Goal: Task Accomplishment & Management: Manage account settings

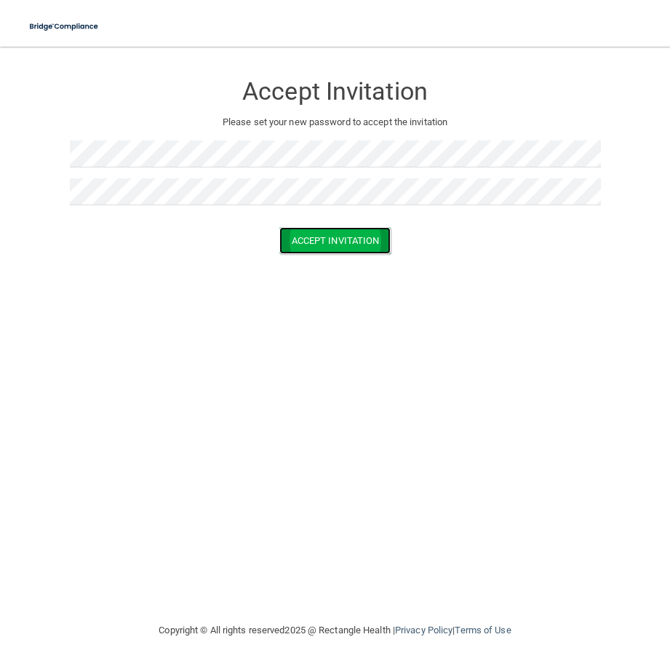
click at [340, 239] on button "Accept Invitation" at bounding box center [335, 240] width 112 height 27
click at [348, 250] on button "Accept Invitation" at bounding box center [335, 240] width 112 height 27
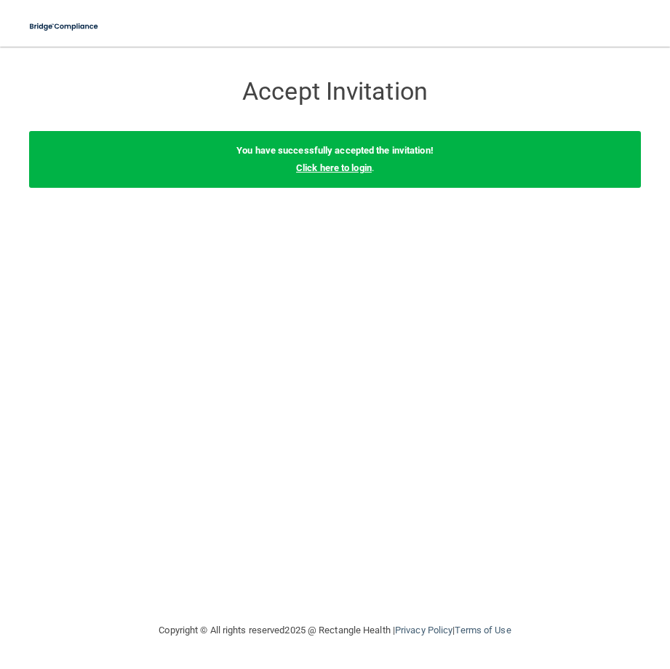
click at [349, 171] on link "Click here to login" at bounding box center [334, 167] width 76 height 11
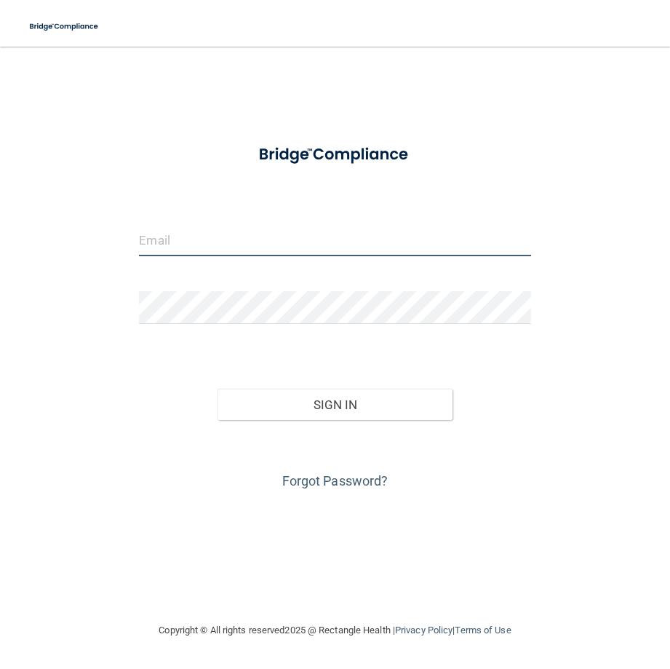
type input "[PERSON_NAME][EMAIL_ADDRESS][DOMAIN_NAME]"
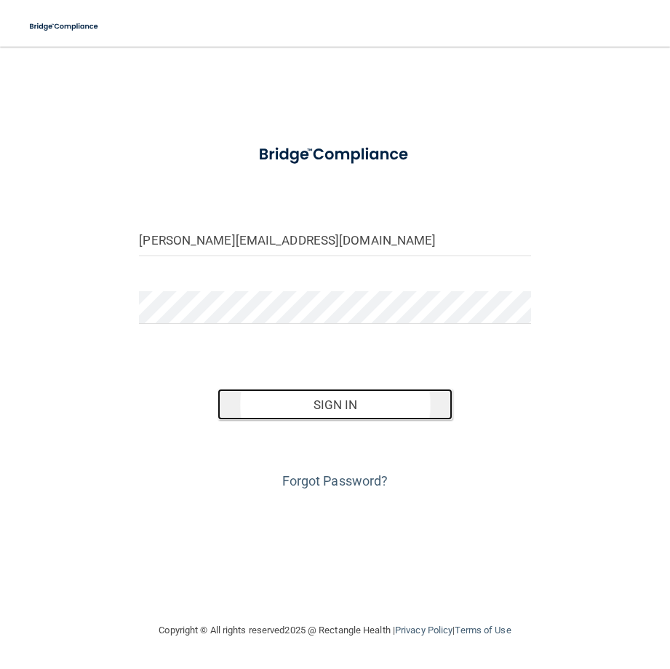
click at [367, 409] on button "Sign In" at bounding box center [335, 404] width 235 height 32
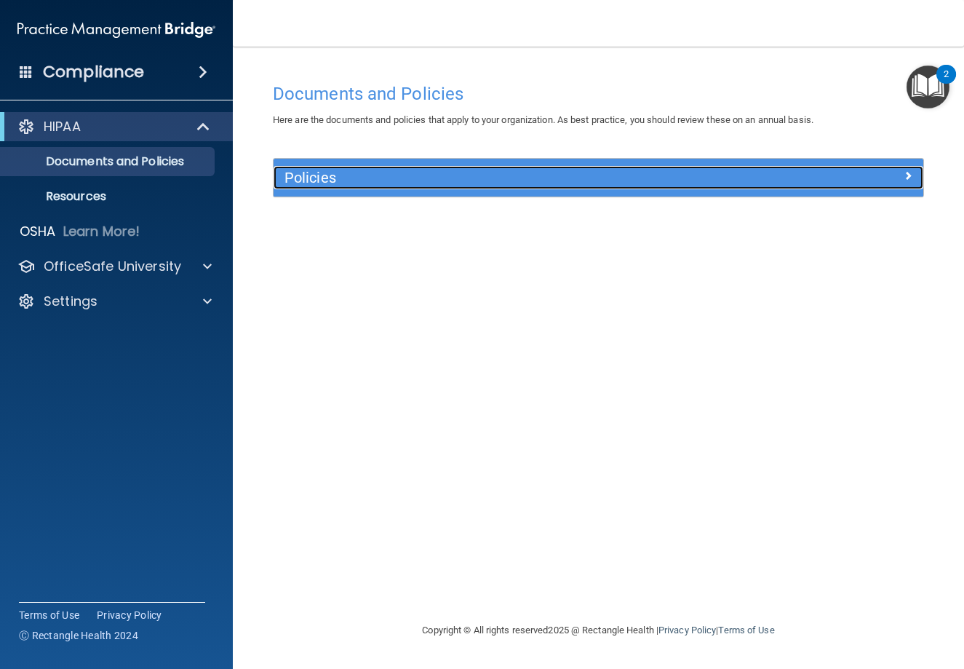
click at [337, 180] on h5 "Policies" at bounding box center [517, 178] width 466 height 16
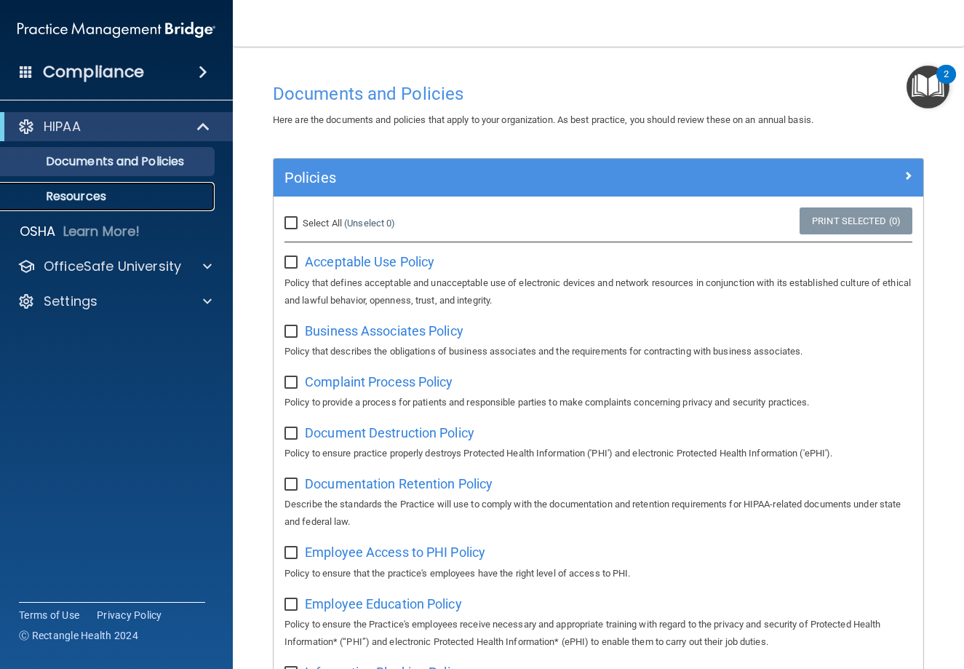
click at [94, 200] on p "Resources" at bounding box center [108, 196] width 199 height 15
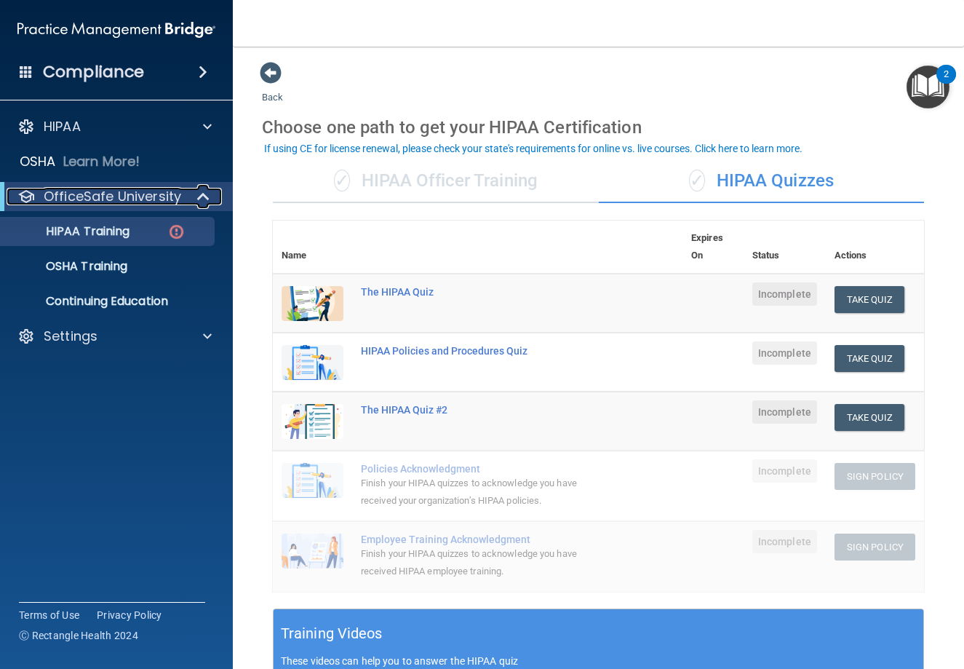
click at [118, 197] on p "OfficeSafe University" at bounding box center [112, 196] width 137 height 17
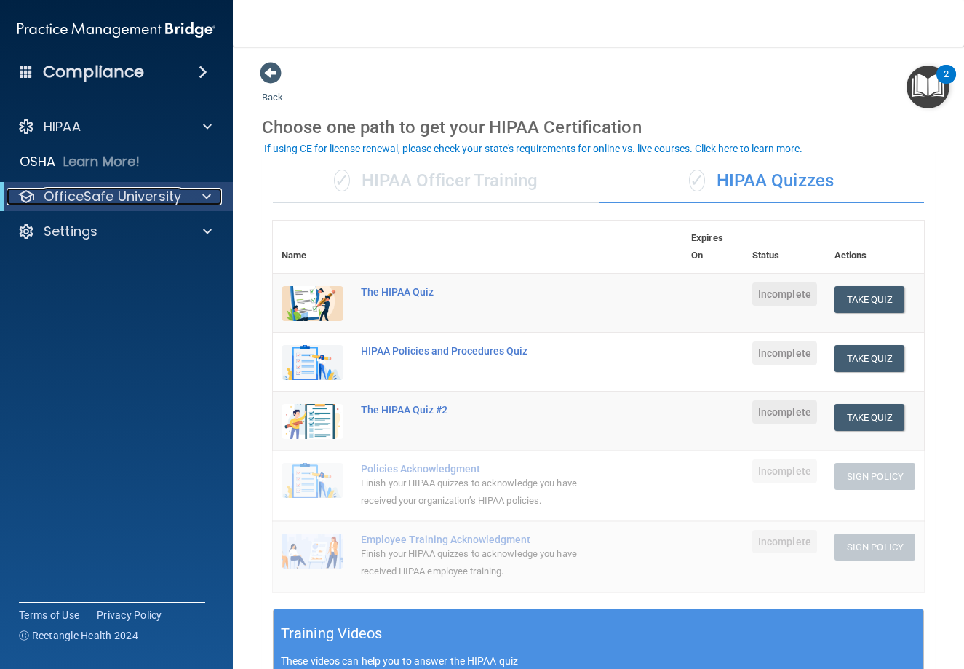
click at [121, 199] on p "OfficeSafe University" at bounding box center [112, 196] width 137 height 17
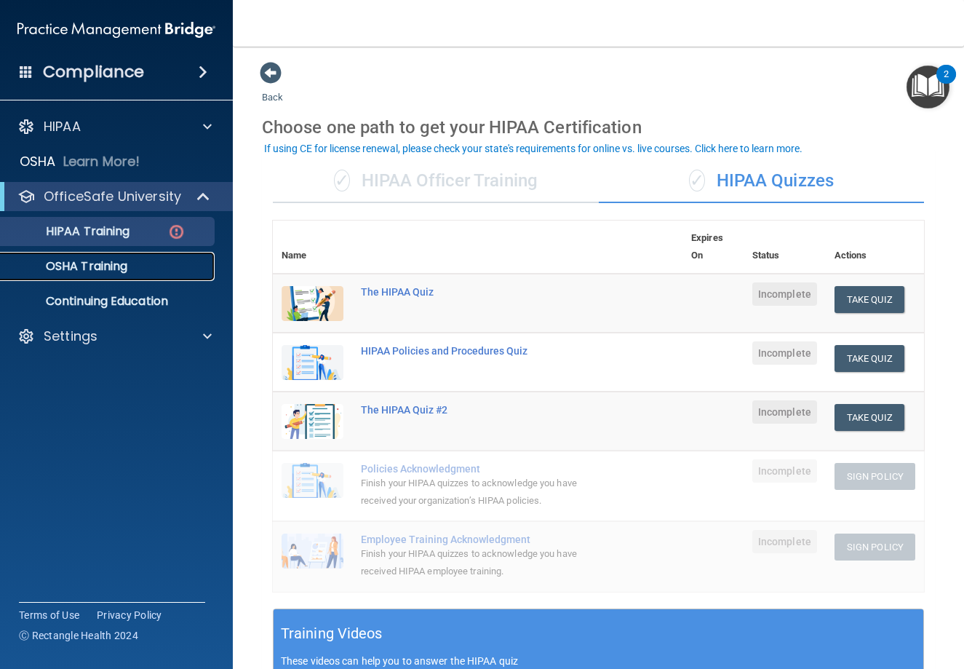
click at [134, 263] on div "OSHA Training" at bounding box center [108, 266] width 199 height 15
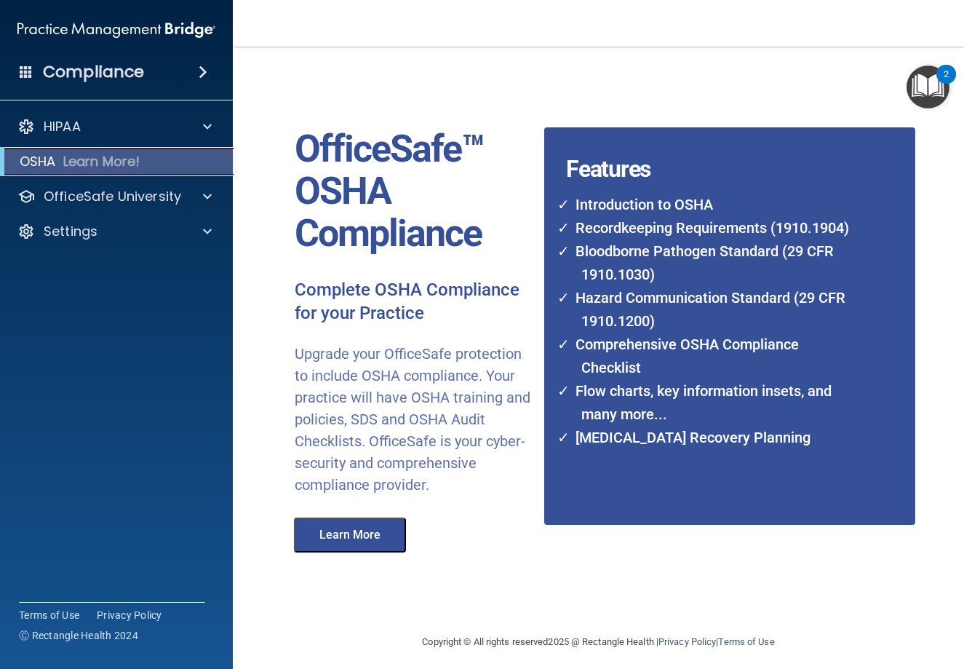
click at [97, 164] on p "Learn More!" at bounding box center [101, 161] width 77 height 17
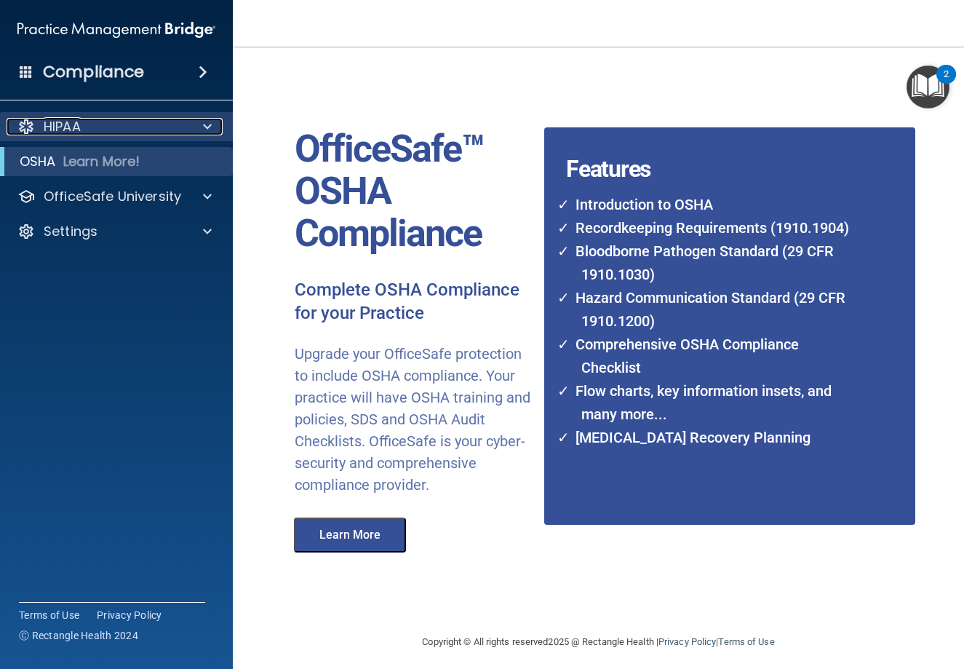
click at [87, 122] on div "HIPAA" at bounding box center [97, 126] width 180 height 17
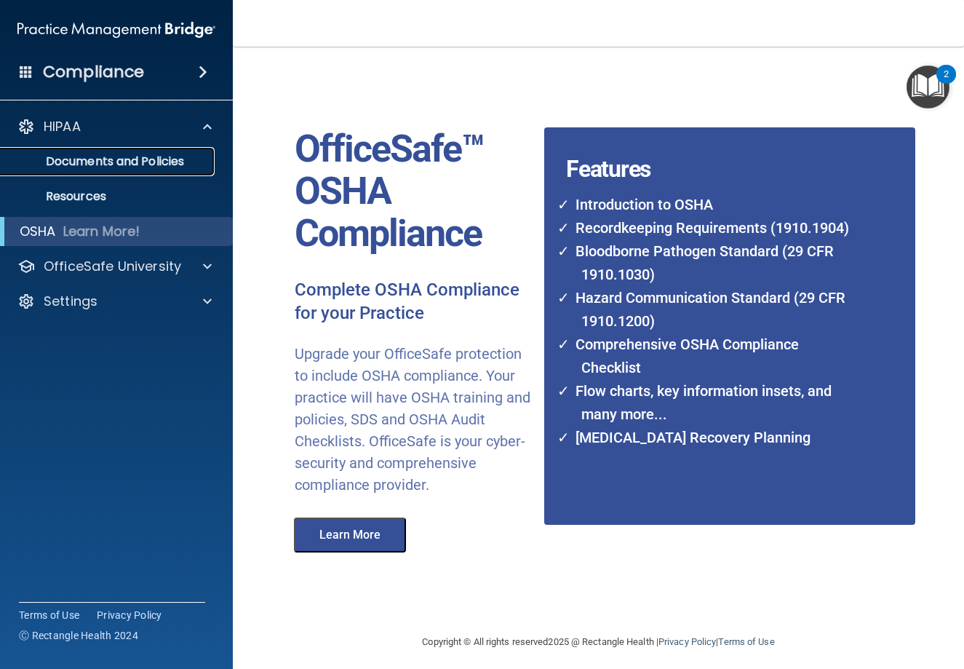
click at [123, 163] on p "Documents and Policies" at bounding box center [108, 161] width 199 height 15
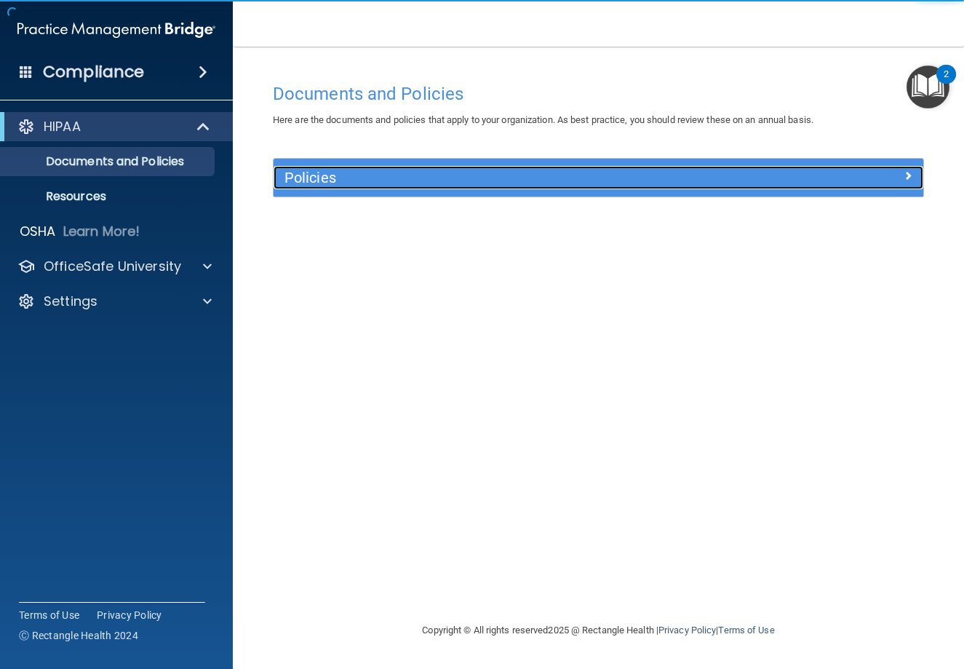
click at [439, 179] on h5 "Policies" at bounding box center [517, 178] width 466 height 16
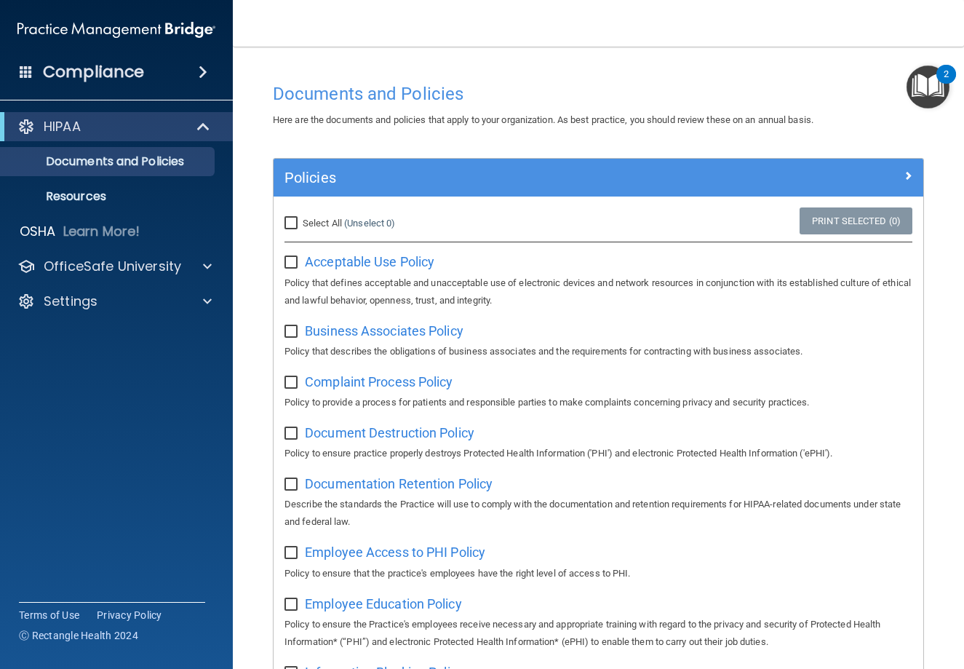
click at [297, 225] on input "Select All (Unselect 0) Unselect All" at bounding box center [292, 224] width 17 height 12
checkbox input "true"
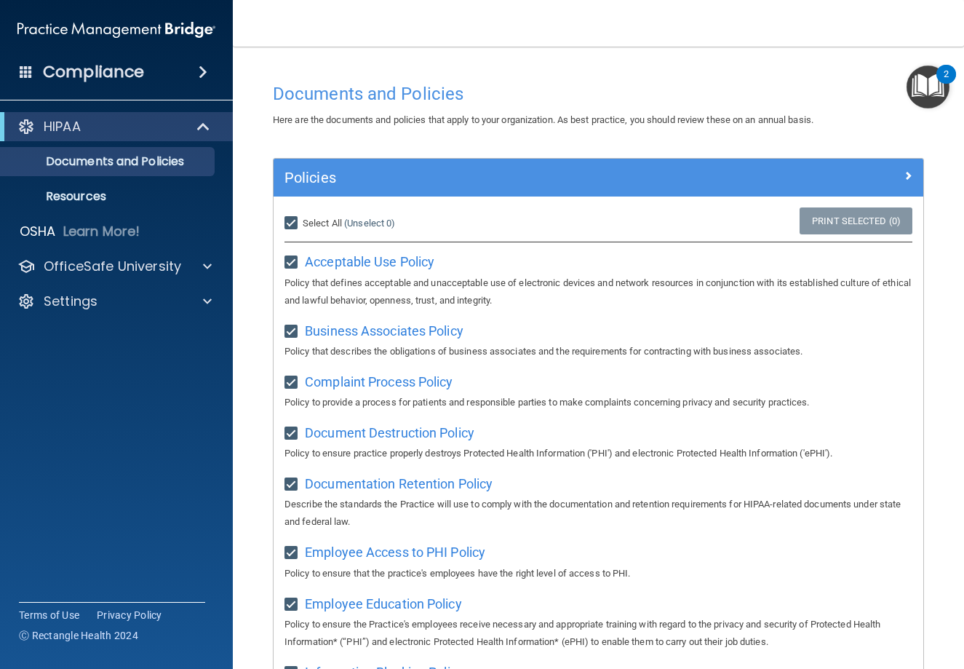
checkbox input "true"
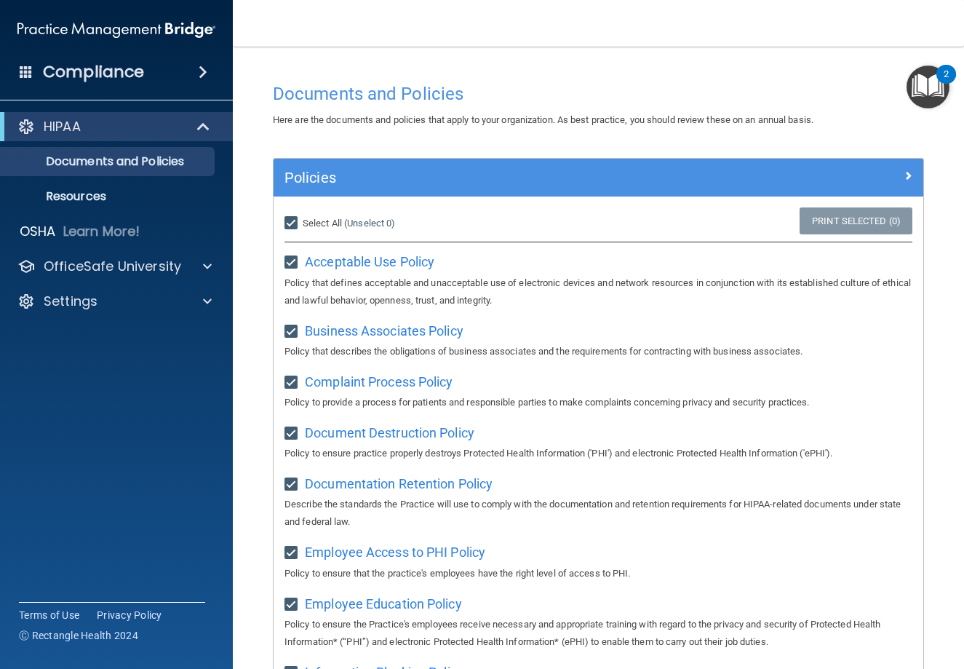
checkbox input "true"
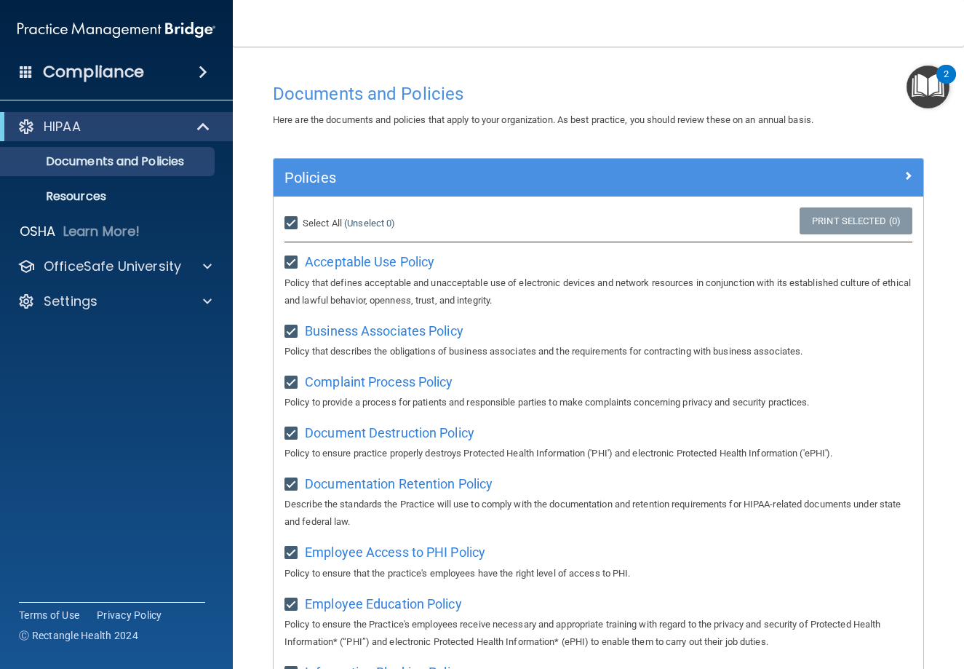
checkbox input "true"
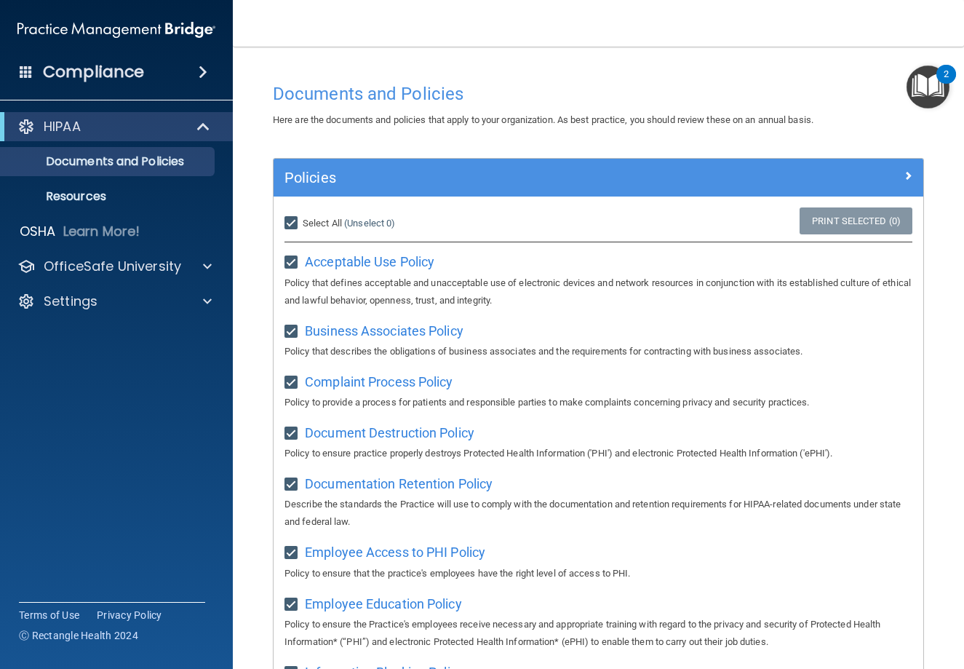
checkbox input "true"
click at [294, 224] on input "Select All (Unselect 21) Unselect All" at bounding box center [292, 224] width 17 height 12
checkbox input "false"
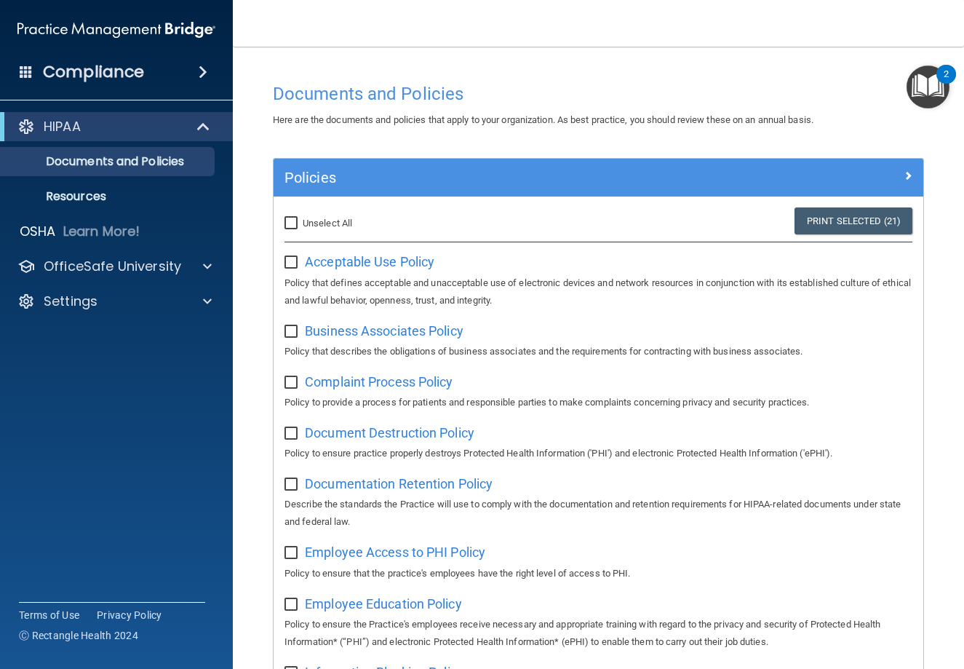
checkbox input "false"
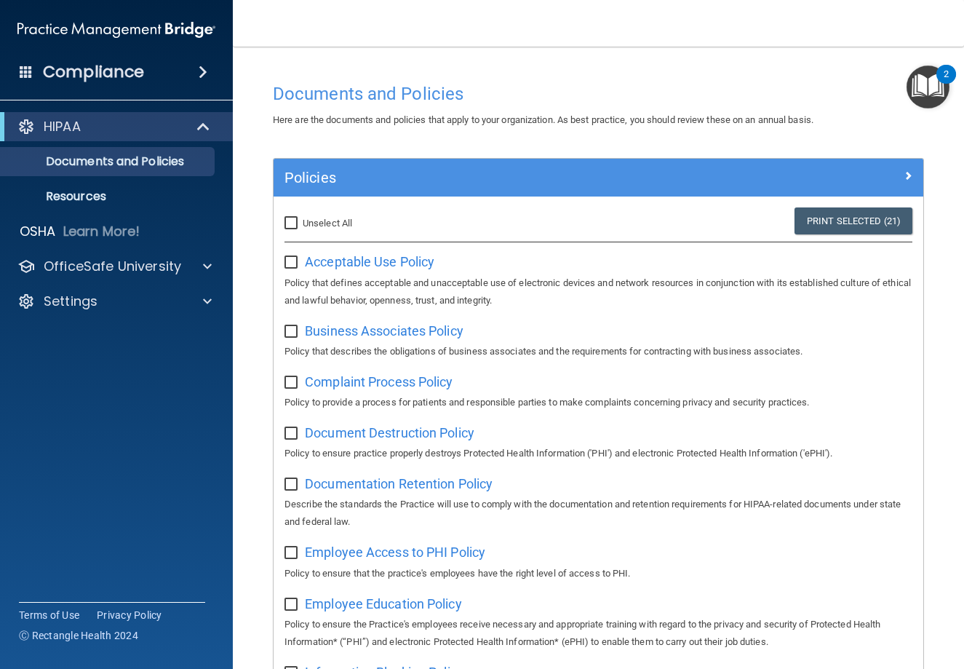
checkbox input "false"
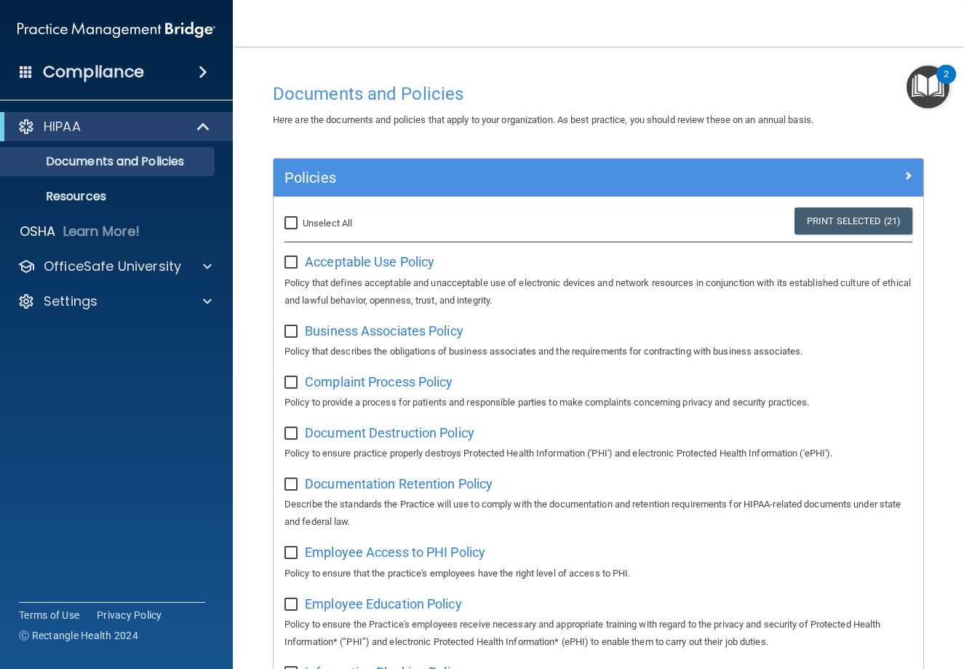
checkbox input "false"
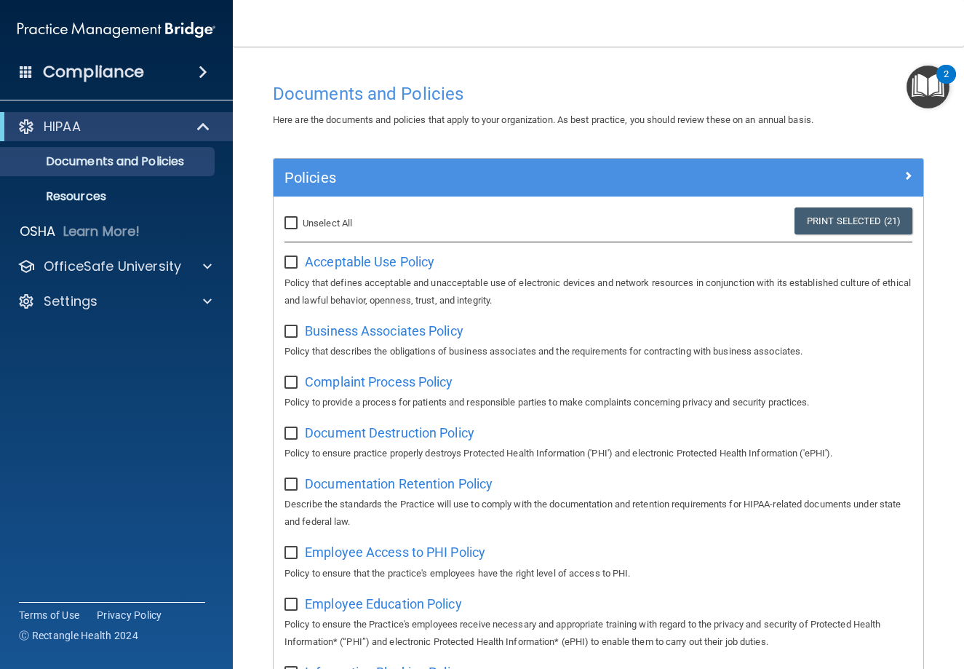
checkbox input "false"
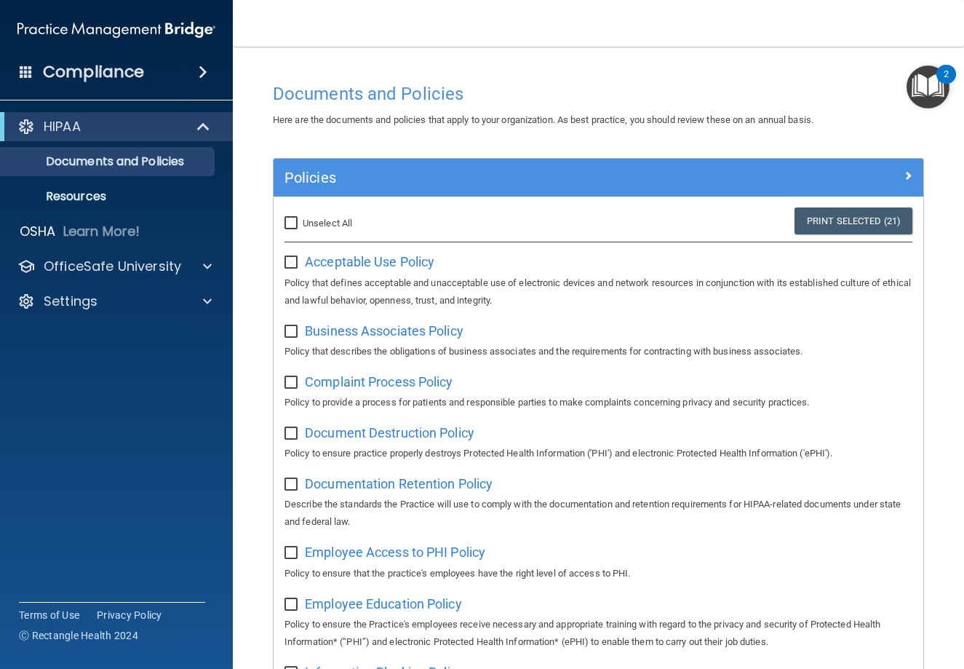
checkbox input "false"
click at [335, 263] on span "Acceptable Use Policy" at bounding box center [369, 261] width 129 height 15
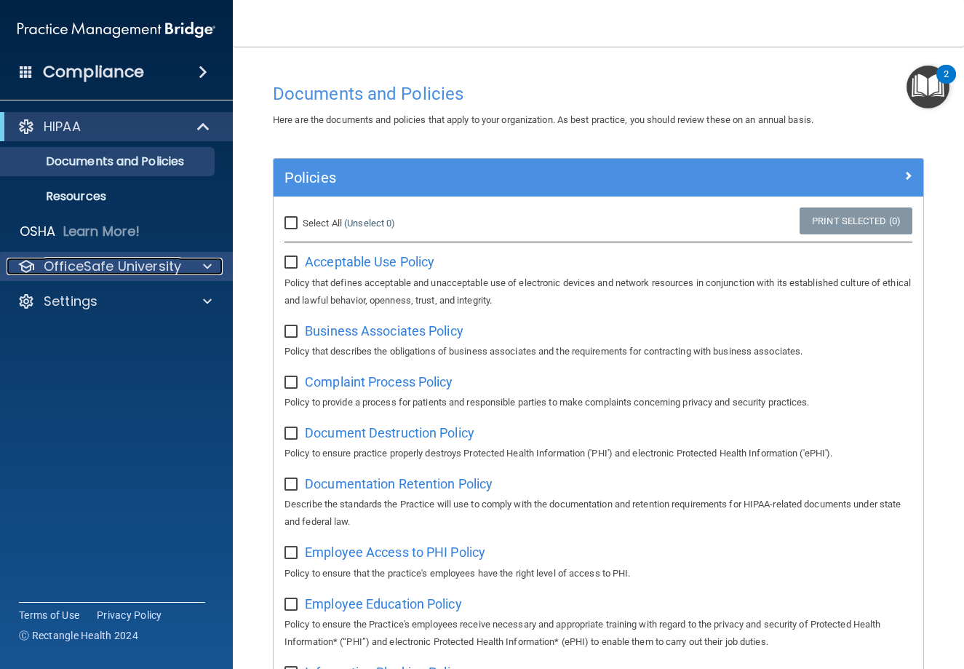
click at [123, 266] on p "OfficeSafe University" at bounding box center [112, 266] width 137 height 17
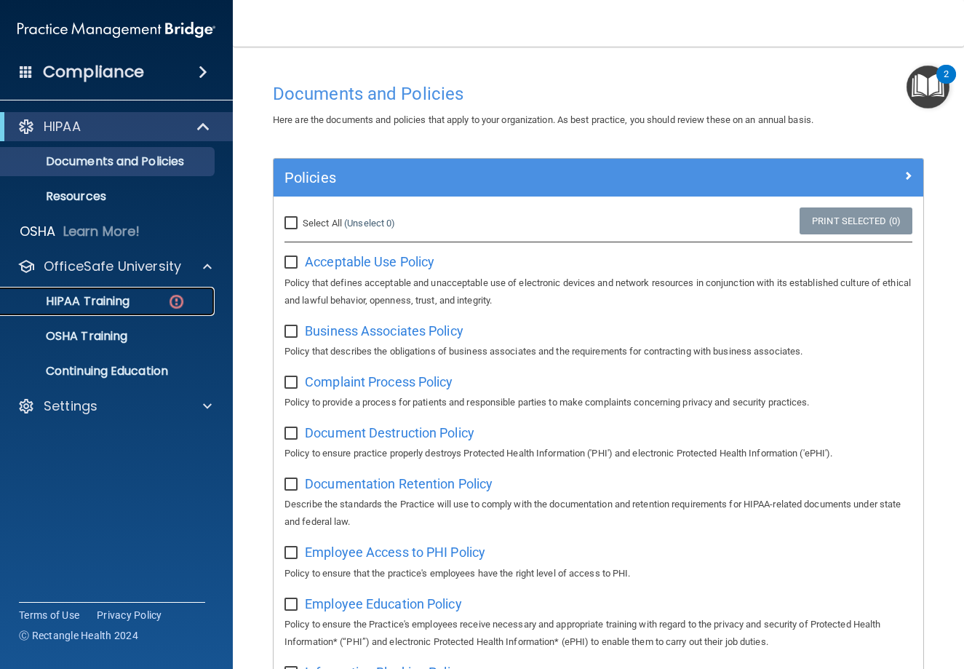
click at [133, 306] on div "HIPAA Training" at bounding box center [108, 301] width 199 height 15
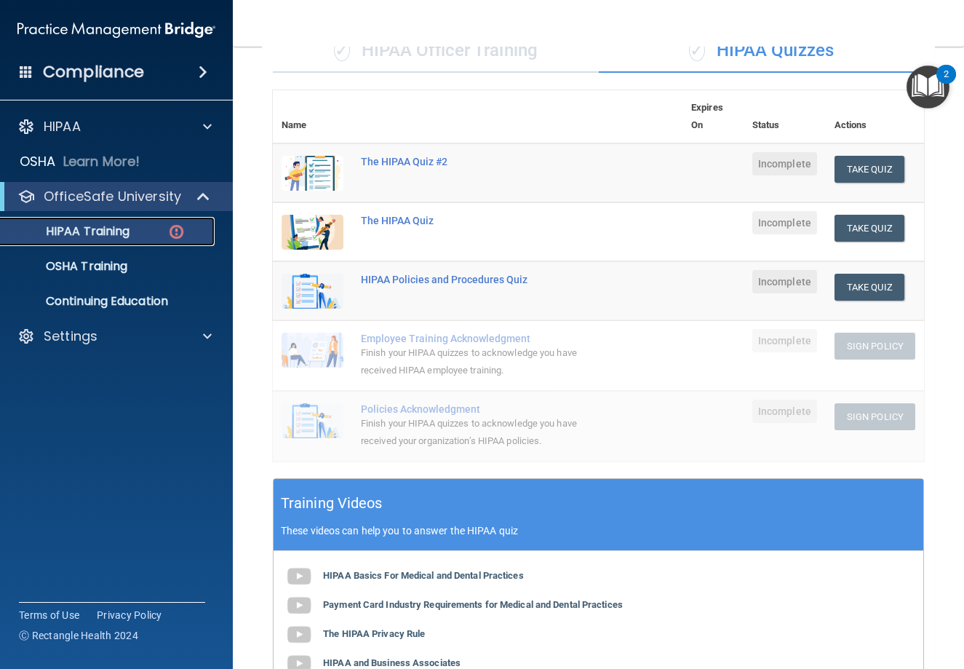
scroll to position [102, 0]
